Goal: Answer question/provide support: Share knowledge or assist other users

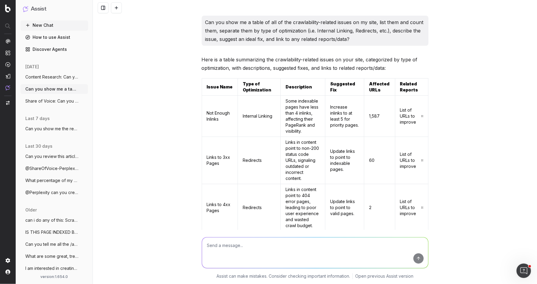
click at [60, 77] on span "Content Research: Can you review this a" at bounding box center [51, 77] width 53 height 6
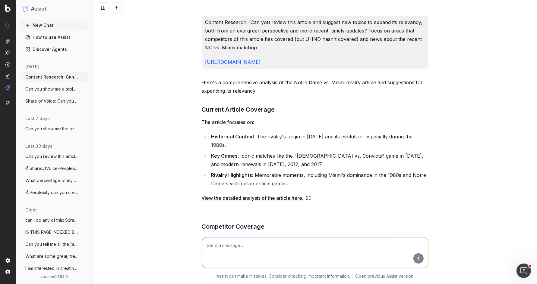
click at [290, 42] on p "Content Research: Can you review this article and suggest new topics to expand …" at bounding box center [314, 35] width 219 height 34
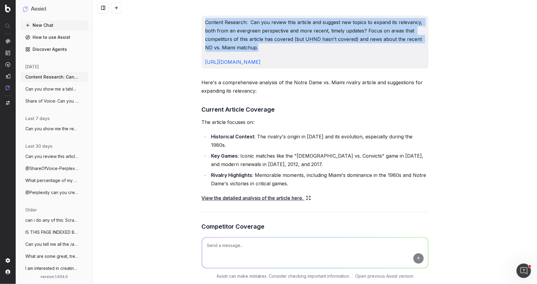
click at [290, 42] on p "Content Research: Can you review this article and suggest new topics to expand …" at bounding box center [314, 35] width 219 height 34
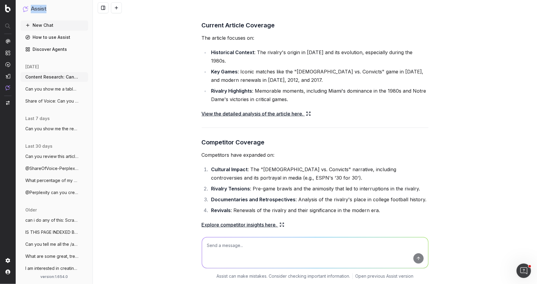
scroll to position [86, 0]
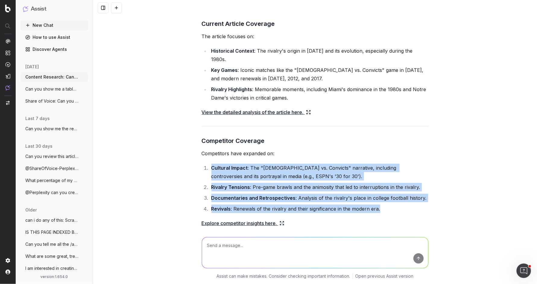
drag, startPoint x: 290, startPoint y: 150, endPoint x: 365, endPoint y: 210, distance: 95.8
click at [376, 166] on li "Cultural Impact : The "[DEMOGRAPHIC_DATA] vs. Convicts" narrative, including co…" at bounding box center [318, 172] width 219 height 17
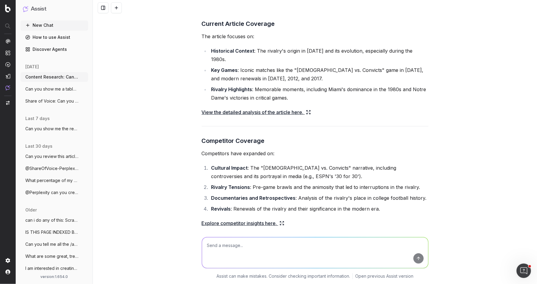
click at [225, 164] on li "Cultural Impact : The "[DEMOGRAPHIC_DATA] vs. Convicts" narrative, including co…" at bounding box center [318, 172] width 219 height 17
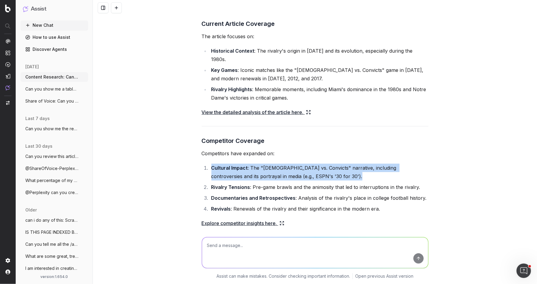
click at [225, 164] on li "Cultural Impact : The "[DEMOGRAPHIC_DATA] vs. Convicts" narrative, including co…" at bounding box center [318, 172] width 219 height 17
click at [264, 168] on li "Cultural Impact : The "[DEMOGRAPHIC_DATA] vs. Convicts" narrative, including co…" at bounding box center [318, 172] width 219 height 17
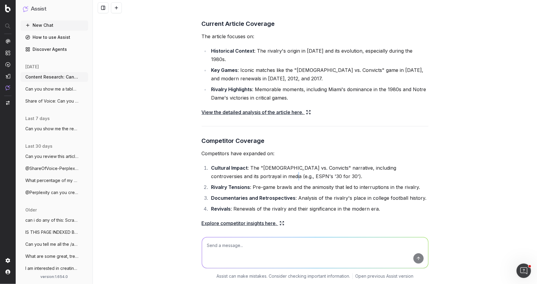
click at [264, 168] on li "Cultural Impact : The "[DEMOGRAPHIC_DATA] vs. Convicts" narrative, including co…" at bounding box center [318, 172] width 219 height 17
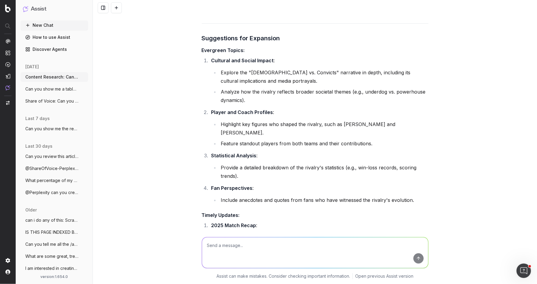
scroll to position [403, 0]
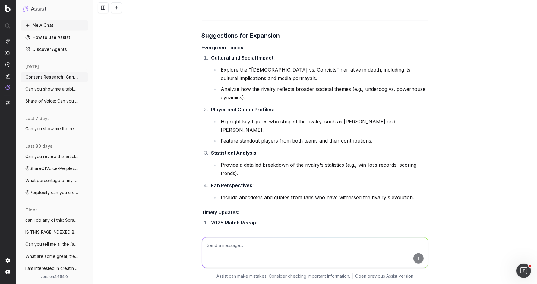
click at [259, 118] on li "Highlight key figures who shaped the rivalry, such as [PERSON_NAME] and [PERSON…" at bounding box center [323, 126] width 209 height 17
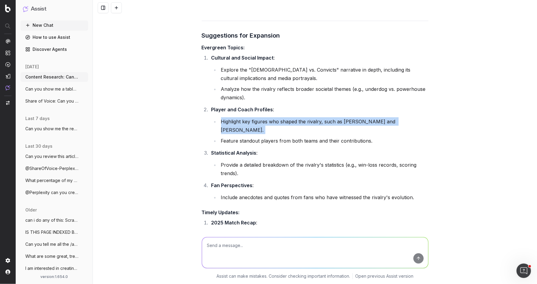
click at [259, 118] on li "Highlight key figures who shaped the rivalry, such as [PERSON_NAME] and [PERSON…" at bounding box center [323, 126] width 209 height 17
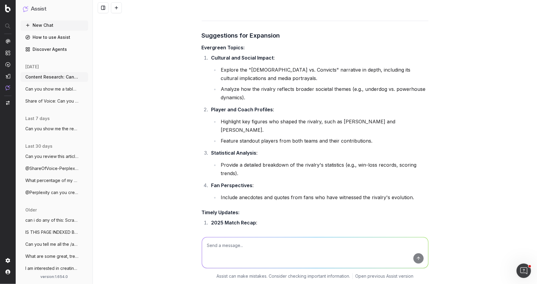
click at [273, 193] on li "Include anecdotes and quotes from fans who have witnessed the rivalry's evoluti…" at bounding box center [323, 197] width 209 height 8
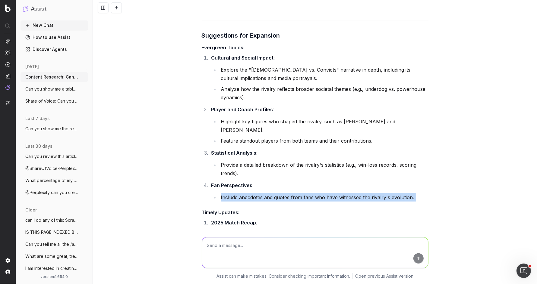
click at [273, 193] on li "Include anecdotes and quotes from fans who have witnessed the rivalry's evoluti…" at bounding box center [323, 197] width 209 height 8
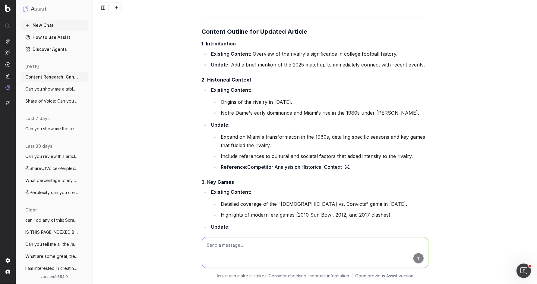
scroll to position [888, 0]
click at [269, 49] on li "Existing Content : Overview of the rivalry's significance in college football h…" at bounding box center [318, 53] width 219 height 8
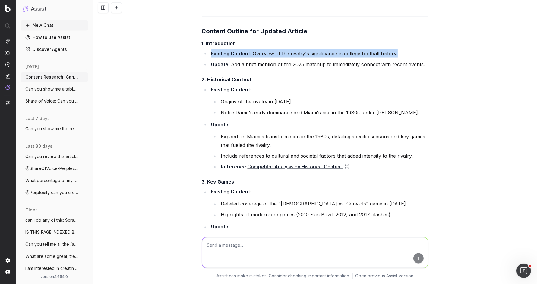
click at [269, 49] on li "Existing Content : Overview of the rivalry's significance in college football h…" at bounding box center [318, 53] width 219 height 8
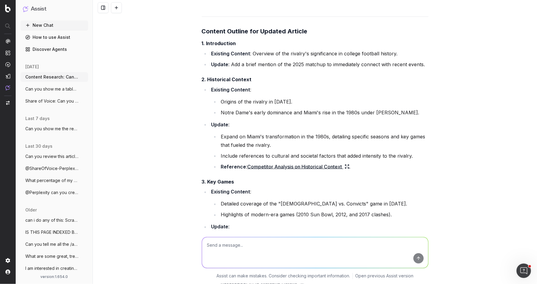
click at [265, 60] on li "Update : Add a brief mention of the 2025 matchup to immediately connect with re…" at bounding box center [318, 64] width 219 height 8
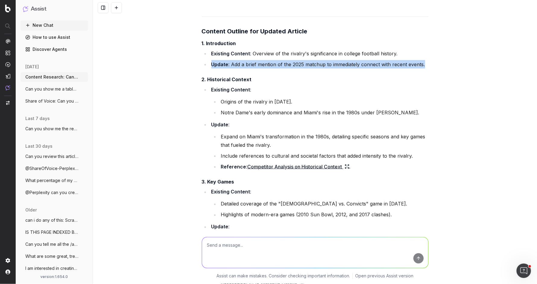
click at [265, 60] on li "Update : Add a brief mention of the 2025 matchup to immediately connect with re…" at bounding box center [318, 64] width 219 height 8
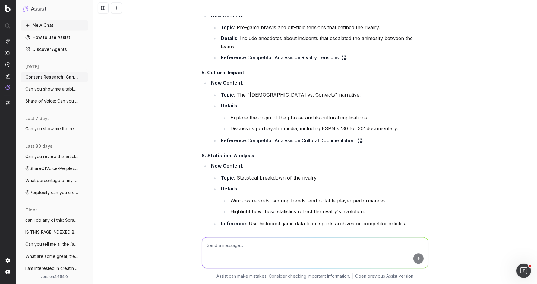
scroll to position [1213, 0]
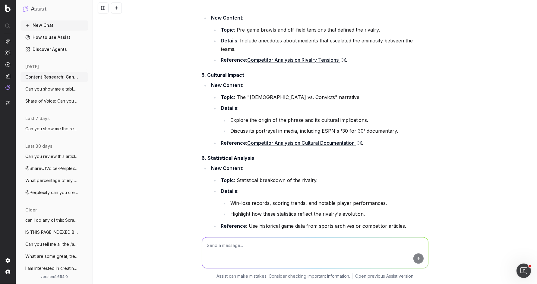
click at [68, 84] on button "Can you show me a table of all of the cr" at bounding box center [53, 89] width 67 height 10
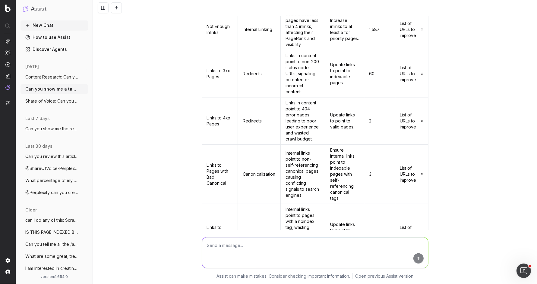
scroll to position [82, 0]
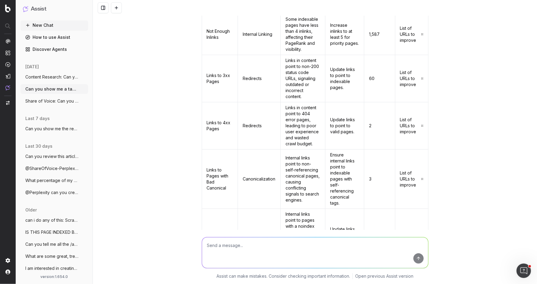
click at [405, 77] on link "List of URLs to improve" at bounding box center [411, 79] width 23 height 18
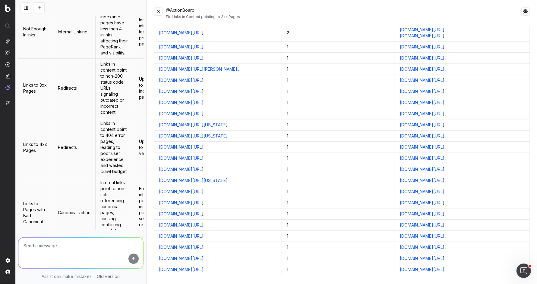
scroll to position [0, 0]
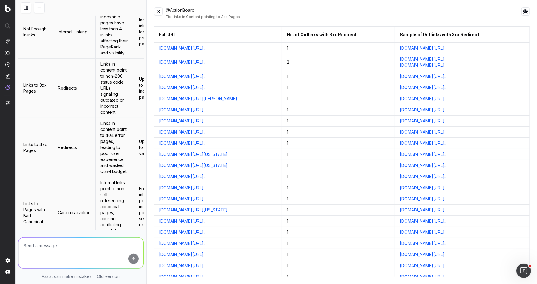
click at [158, 8] on button at bounding box center [158, 11] width 8 height 8
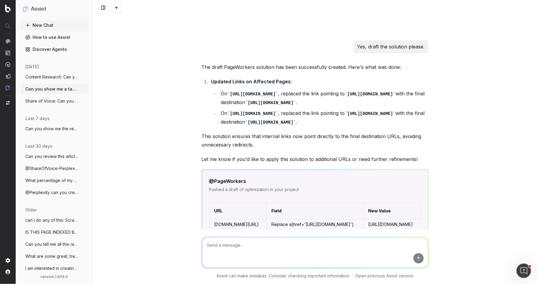
scroll to position [1068, 0]
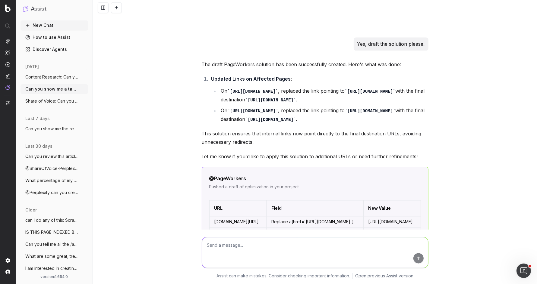
click at [234, 153] on p "Let me know if you'd like to apply this solution to additional URLs or need fur…" at bounding box center [315, 157] width 227 height 8
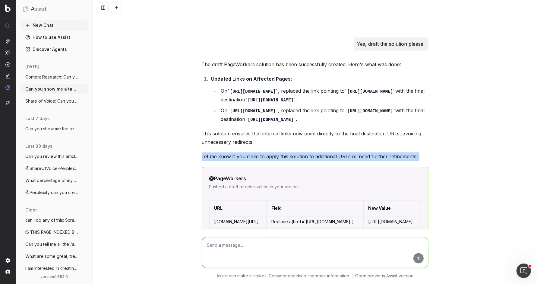
click at [234, 153] on p "Let me know if you'd like to apply this solution to additional URLs or need fur…" at bounding box center [315, 157] width 227 height 8
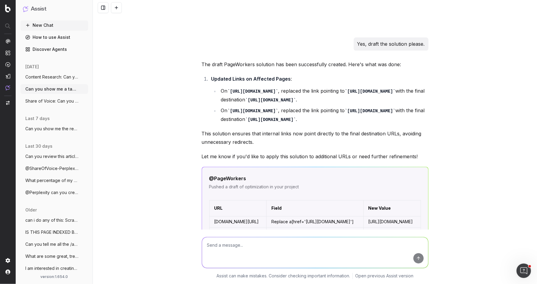
click at [360, 246] on link "View in PageWorkers" at bounding box center [349, 249] width 45 height 6
